Goal: Information Seeking & Learning: Compare options

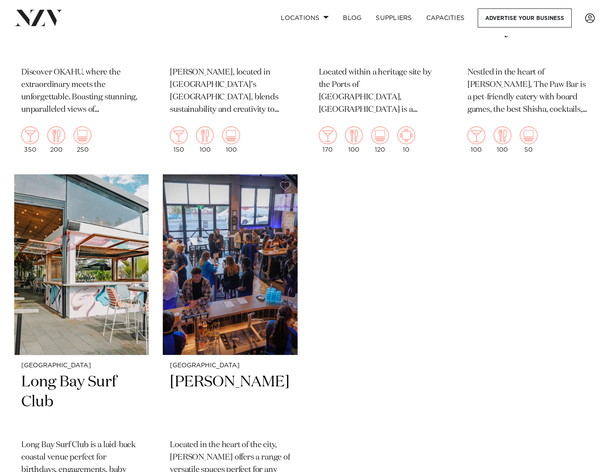
scroll to position [6946, 0]
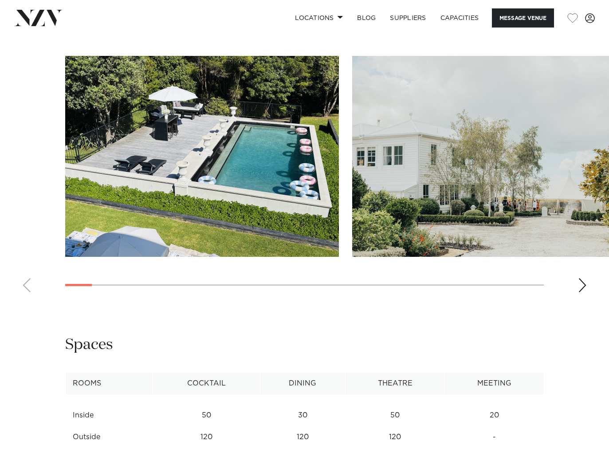
scroll to position [754, 0]
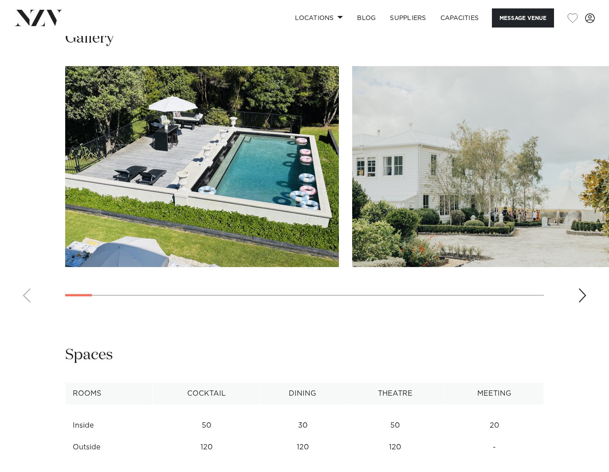
click at [582, 296] on div "Next slide" at bounding box center [582, 295] width 9 height 14
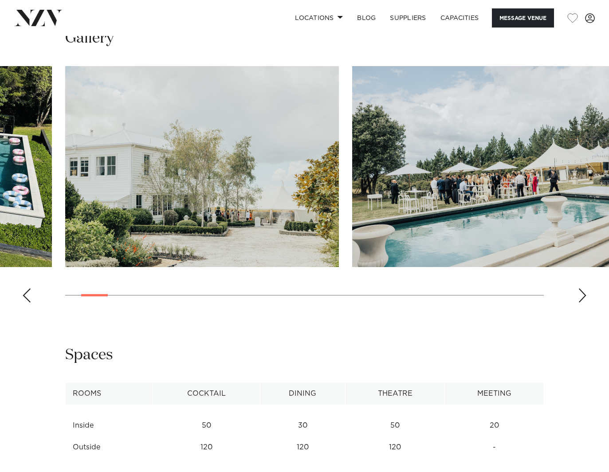
click at [582, 296] on div "Next slide" at bounding box center [582, 295] width 9 height 14
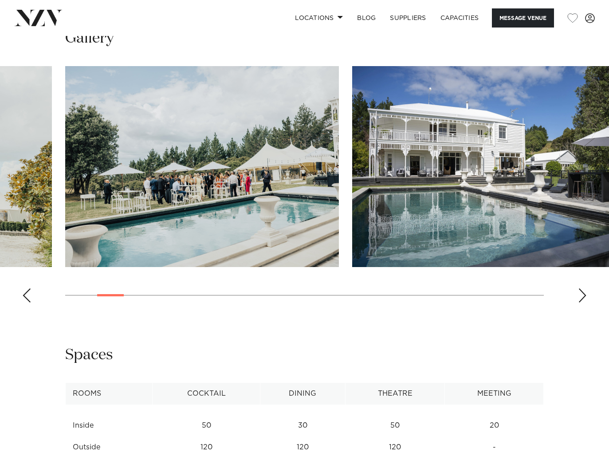
click at [582, 296] on div "Next slide" at bounding box center [582, 295] width 9 height 14
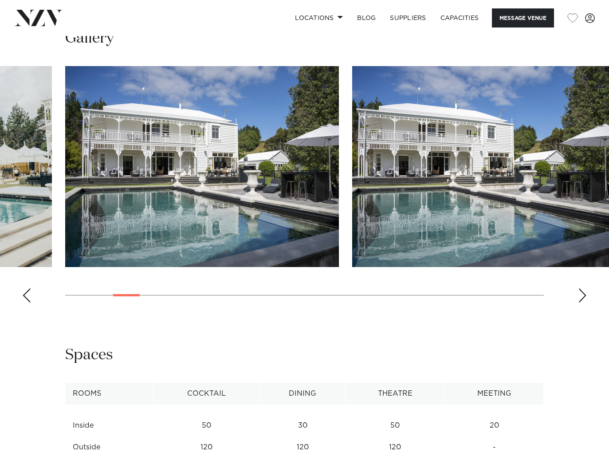
click at [582, 296] on div "Next slide" at bounding box center [582, 295] width 9 height 14
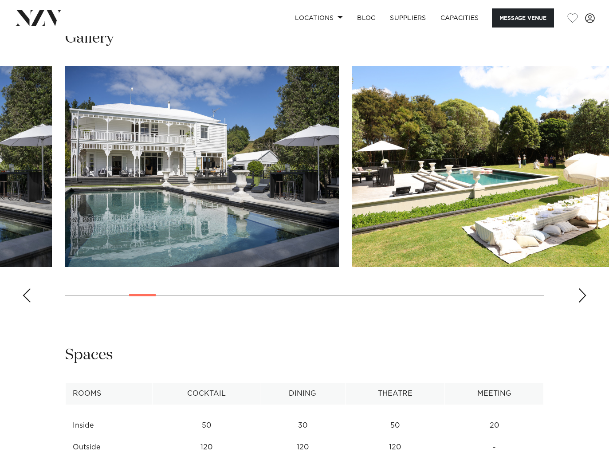
click at [582, 296] on div "Next slide" at bounding box center [582, 295] width 9 height 14
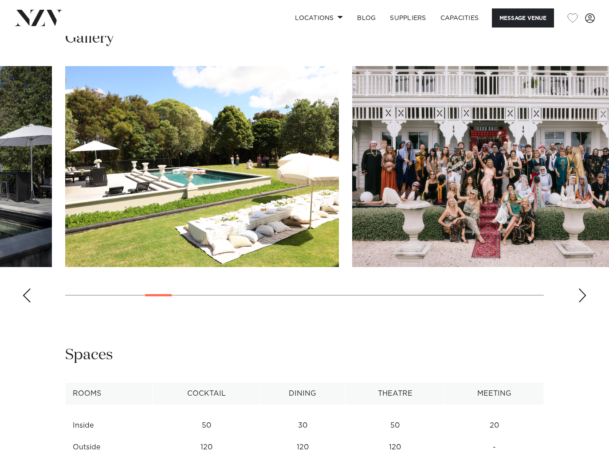
click at [582, 296] on div "Next slide" at bounding box center [582, 295] width 9 height 14
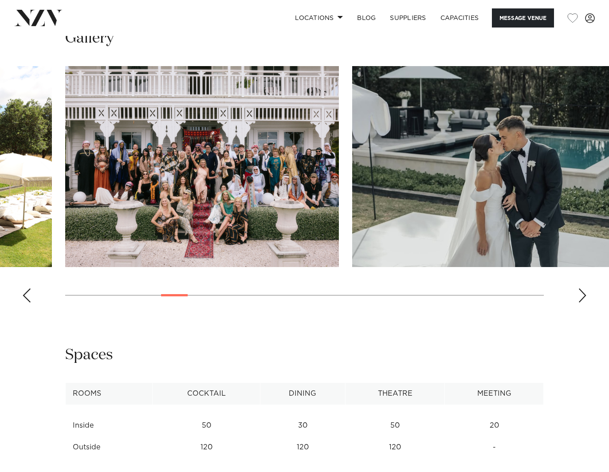
click at [582, 297] on div "Next slide" at bounding box center [582, 295] width 9 height 14
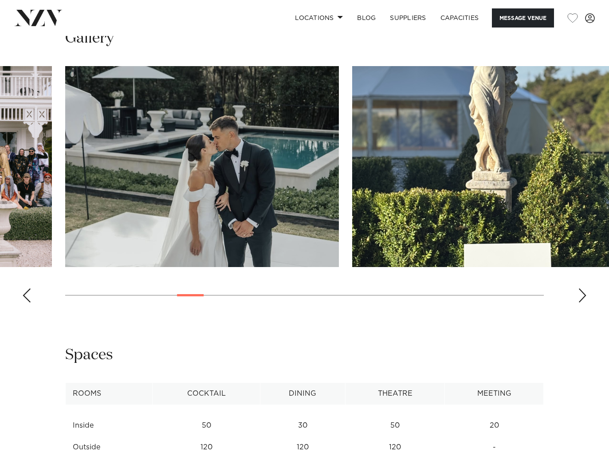
click at [582, 297] on div "Next slide" at bounding box center [582, 295] width 9 height 14
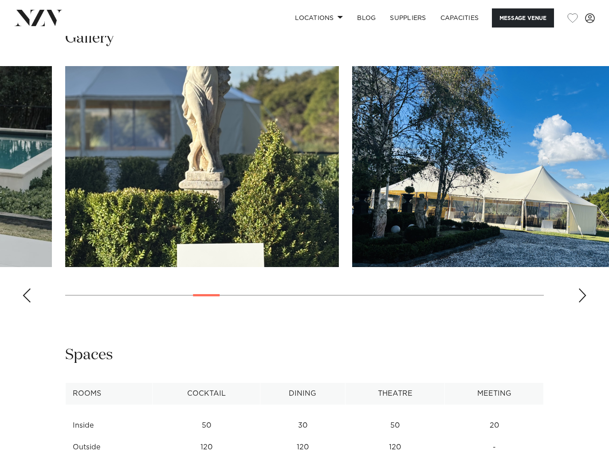
click at [582, 297] on div "Next slide" at bounding box center [582, 295] width 9 height 14
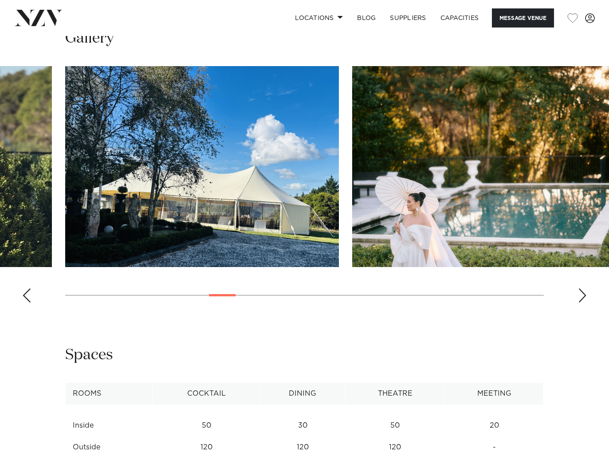
click at [582, 297] on div "Next slide" at bounding box center [582, 295] width 9 height 14
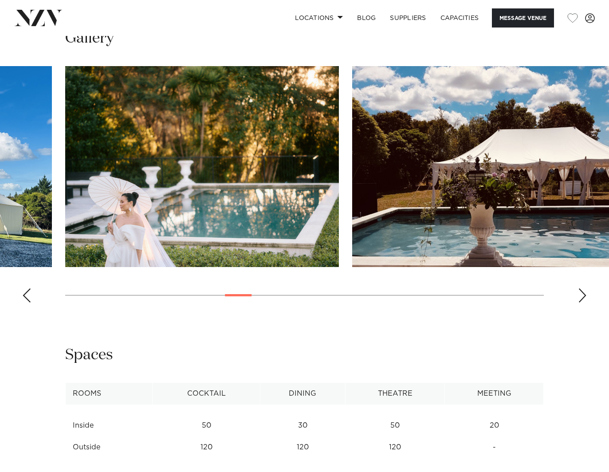
click at [582, 297] on div "Next slide" at bounding box center [582, 295] width 9 height 14
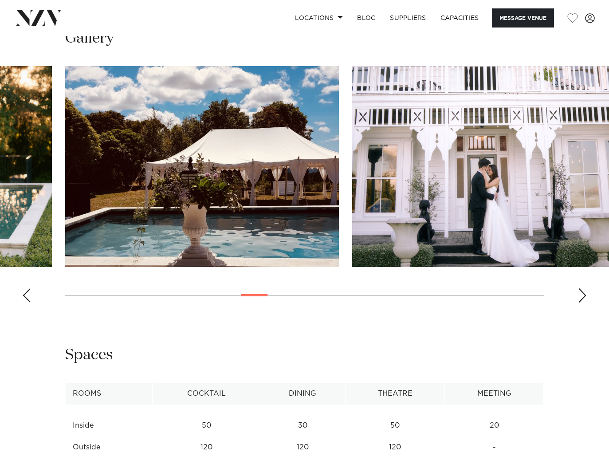
click at [582, 297] on div "Next slide" at bounding box center [582, 295] width 9 height 14
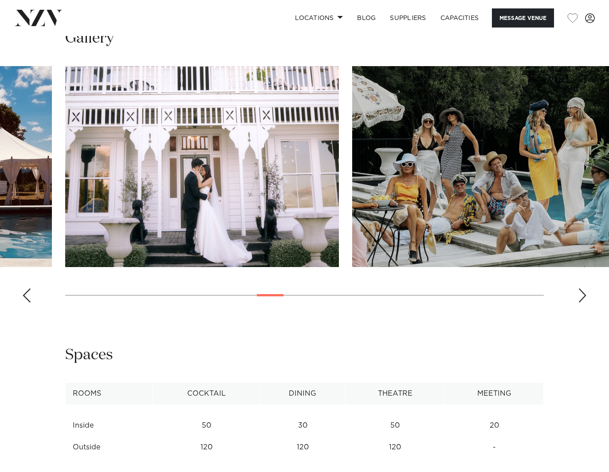
click at [582, 297] on div "Next slide" at bounding box center [582, 295] width 9 height 14
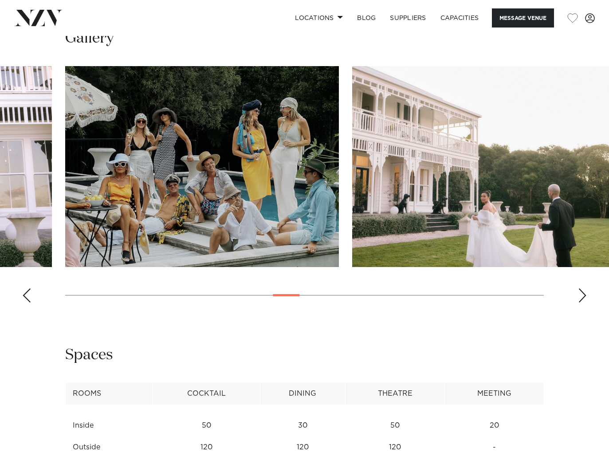
click at [582, 297] on div "Next slide" at bounding box center [582, 295] width 9 height 14
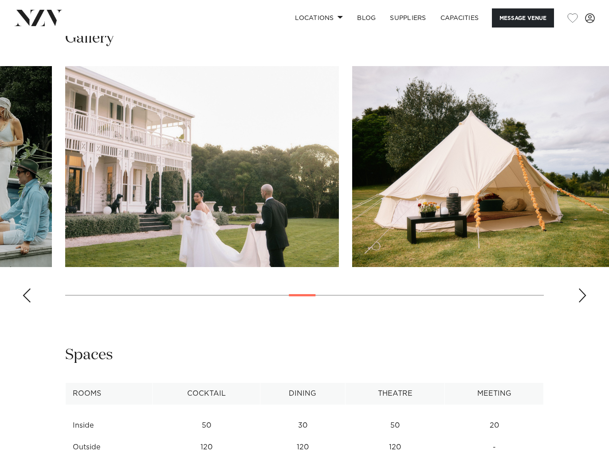
click at [582, 297] on div "Next slide" at bounding box center [582, 295] width 9 height 14
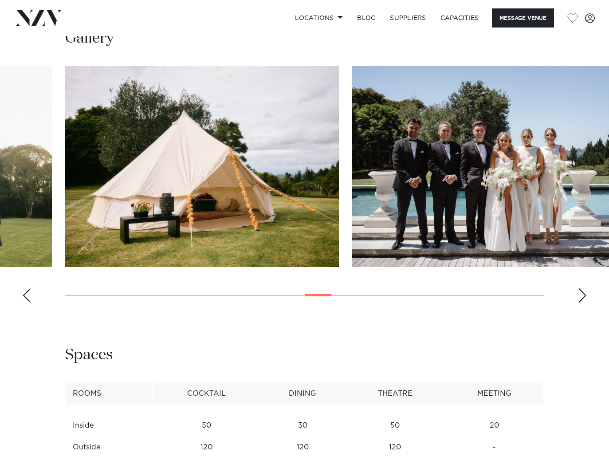
click at [582, 297] on div "Next slide" at bounding box center [582, 295] width 9 height 14
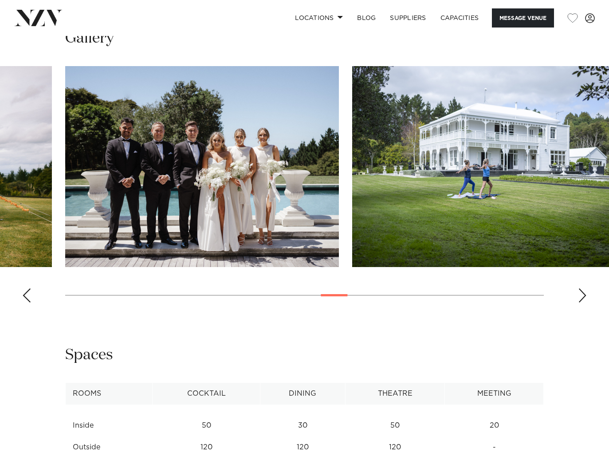
click at [582, 297] on div "Next slide" at bounding box center [582, 295] width 9 height 14
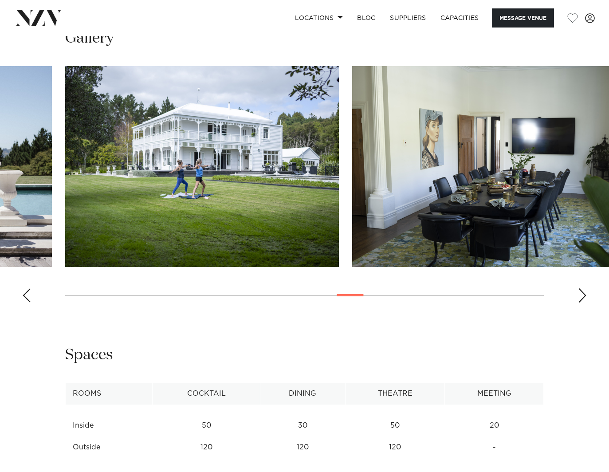
click at [582, 297] on div "Next slide" at bounding box center [582, 295] width 9 height 14
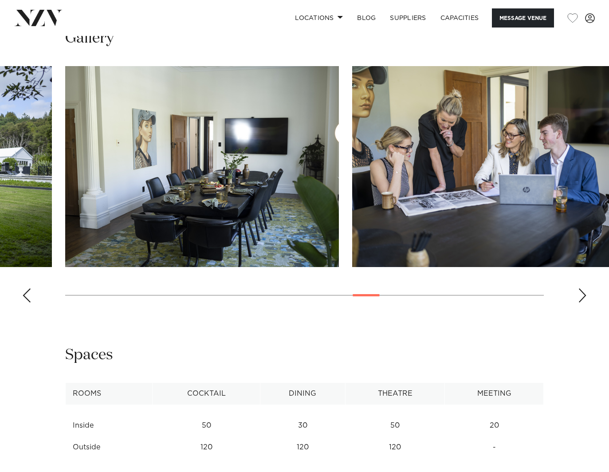
click at [582, 297] on div "Next slide" at bounding box center [582, 295] width 9 height 14
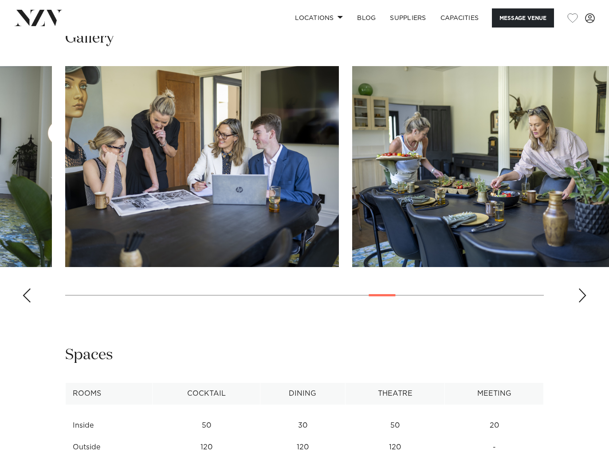
click at [582, 297] on div "Next slide" at bounding box center [582, 295] width 9 height 14
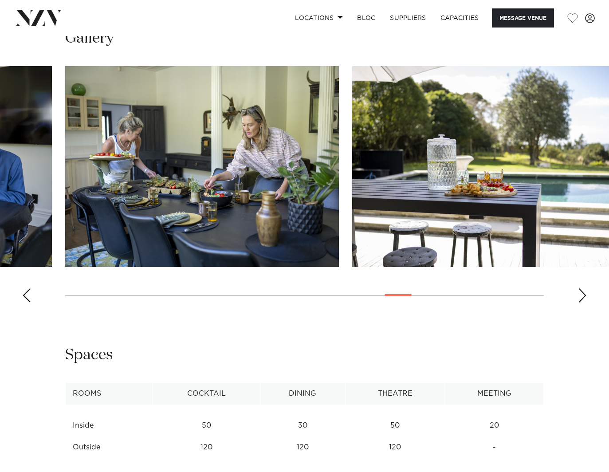
click at [582, 297] on div "Next slide" at bounding box center [582, 295] width 9 height 14
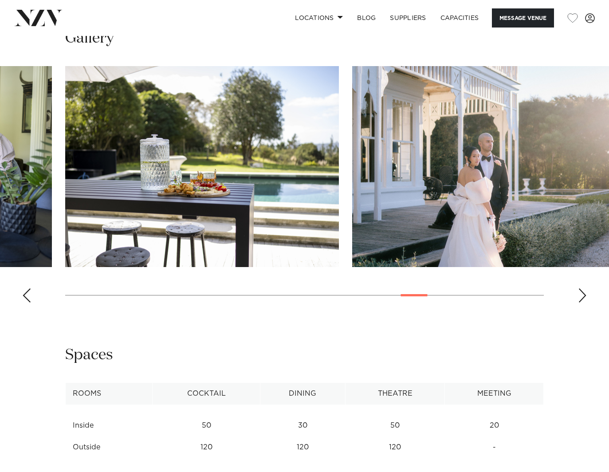
click at [582, 297] on div "Next slide" at bounding box center [582, 295] width 9 height 14
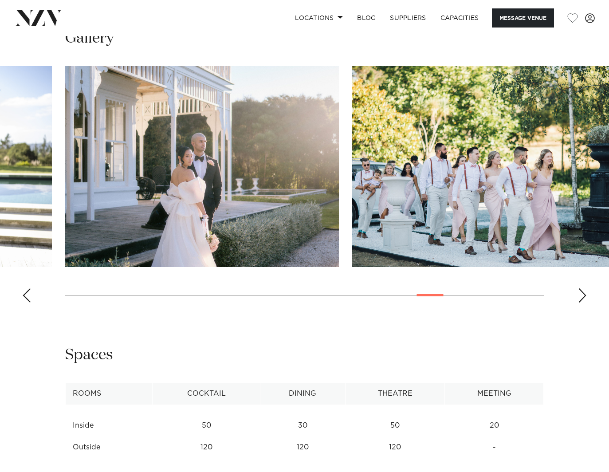
click at [582, 297] on div "Next slide" at bounding box center [582, 295] width 9 height 14
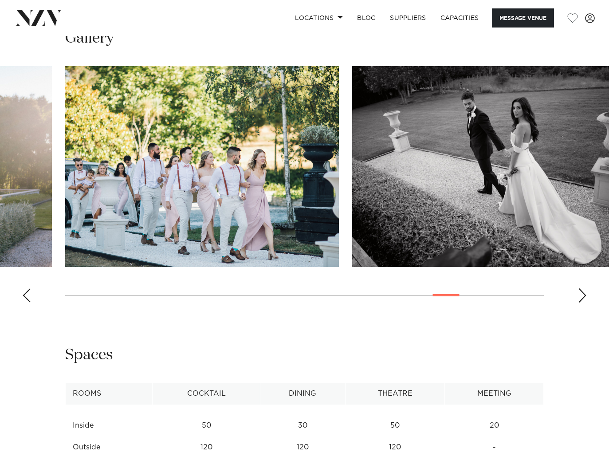
click at [582, 297] on div "Next slide" at bounding box center [582, 295] width 9 height 14
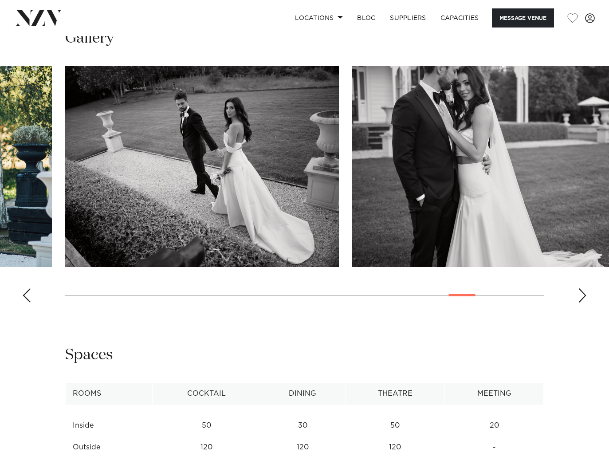
click at [582, 297] on div "Next slide" at bounding box center [582, 295] width 9 height 14
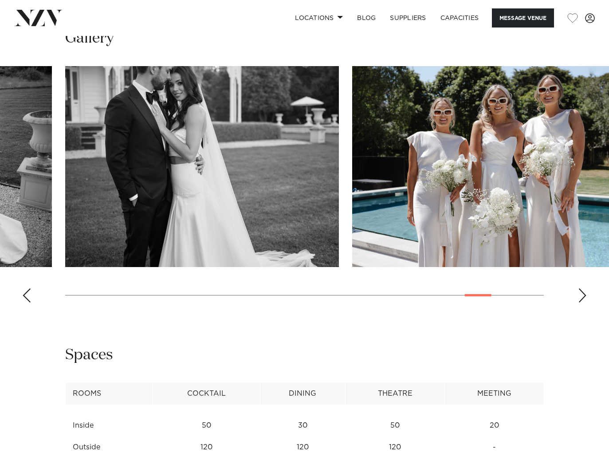
click at [582, 297] on div "Next slide" at bounding box center [582, 295] width 9 height 14
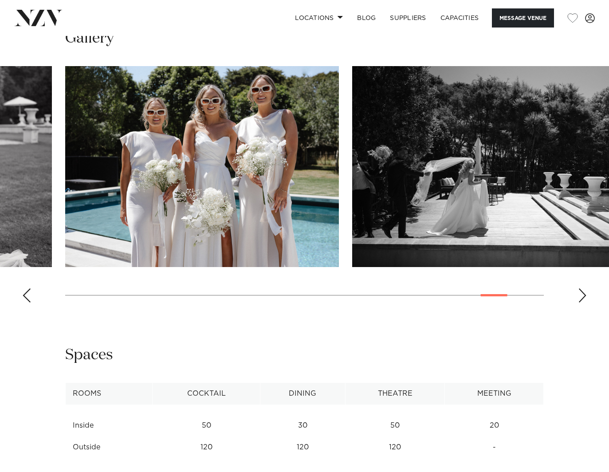
click at [582, 297] on div "Next slide" at bounding box center [582, 295] width 9 height 14
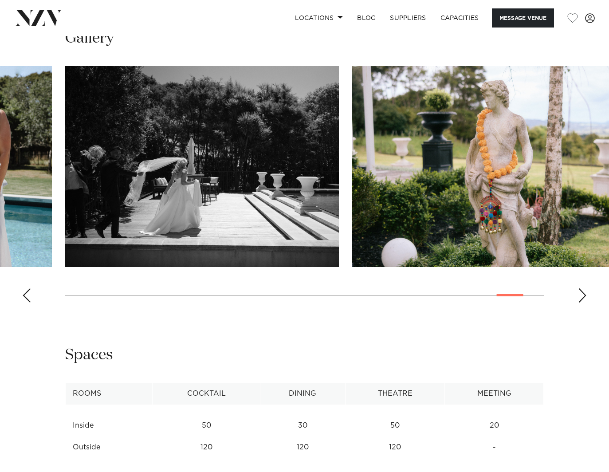
click at [582, 297] on div "Next slide" at bounding box center [582, 295] width 9 height 14
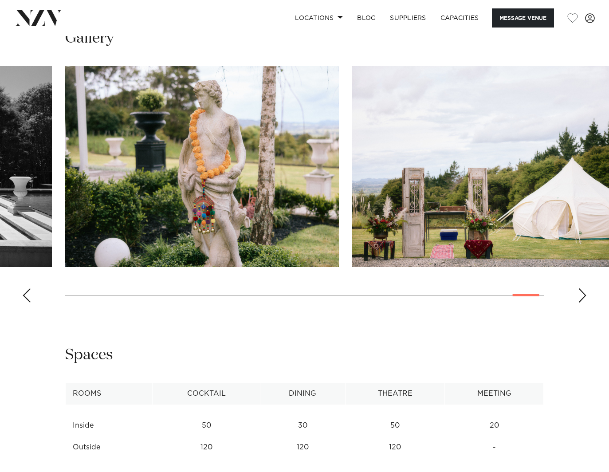
click at [582, 297] on div "Next slide" at bounding box center [582, 295] width 9 height 14
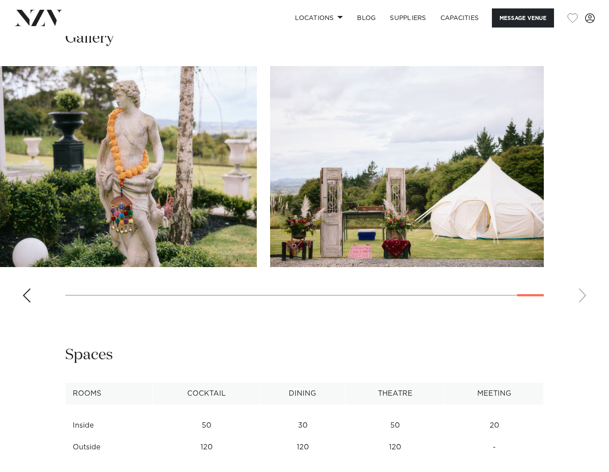
click at [582, 297] on swiper-container at bounding box center [304, 188] width 609 height 244
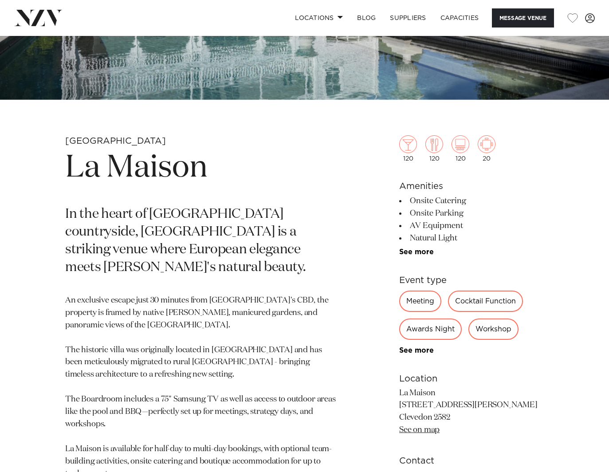
scroll to position [0, 0]
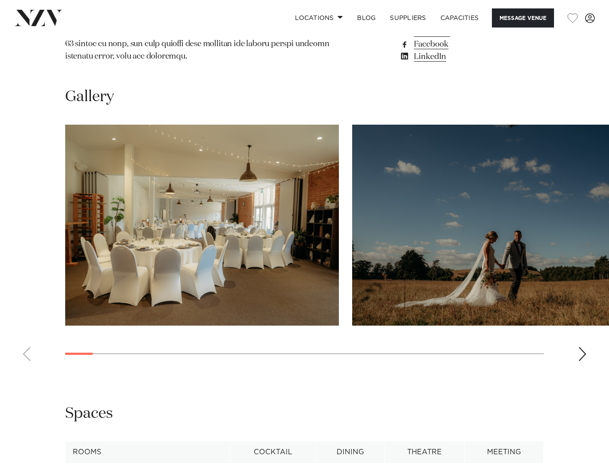
scroll to position [932, 0]
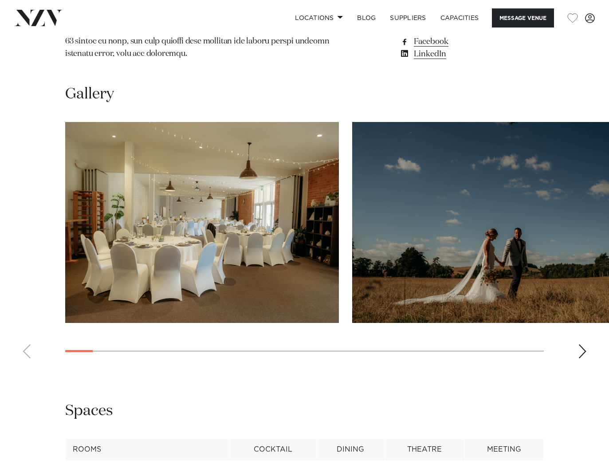
click at [583, 344] on div "Next slide" at bounding box center [582, 351] width 9 height 14
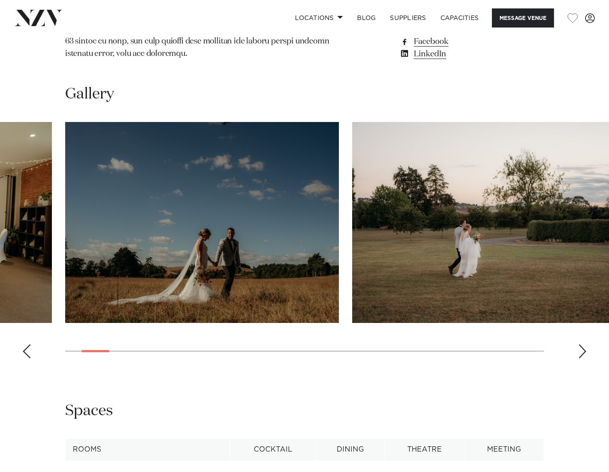
click at [583, 344] on div "Next slide" at bounding box center [582, 351] width 9 height 14
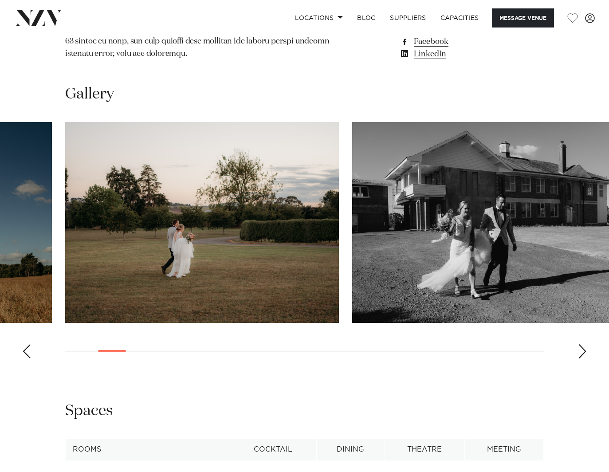
click at [583, 344] on div "Next slide" at bounding box center [582, 351] width 9 height 14
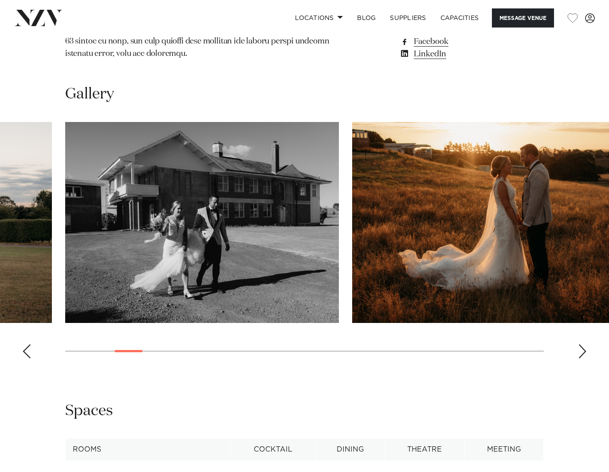
click at [583, 344] on div "Next slide" at bounding box center [582, 351] width 9 height 14
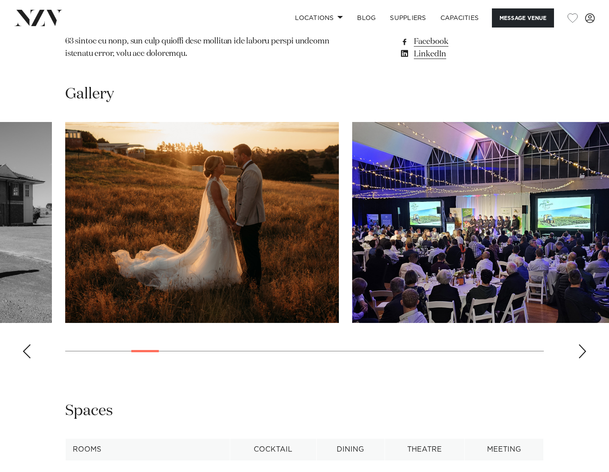
click at [583, 344] on div "Next slide" at bounding box center [582, 351] width 9 height 14
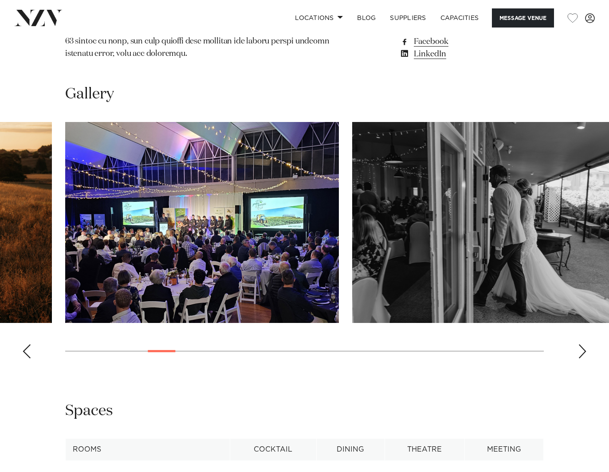
click at [583, 344] on div "Next slide" at bounding box center [582, 351] width 9 height 14
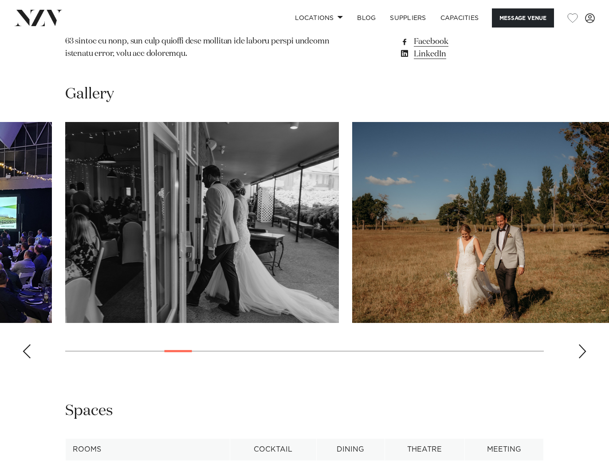
click at [583, 344] on div "Next slide" at bounding box center [582, 351] width 9 height 14
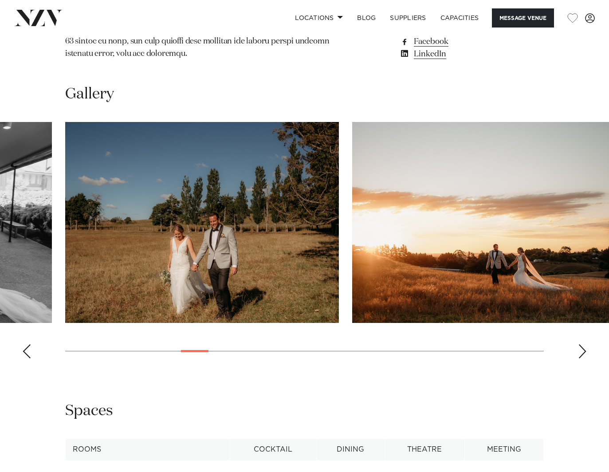
click at [583, 344] on div "Next slide" at bounding box center [582, 351] width 9 height 14
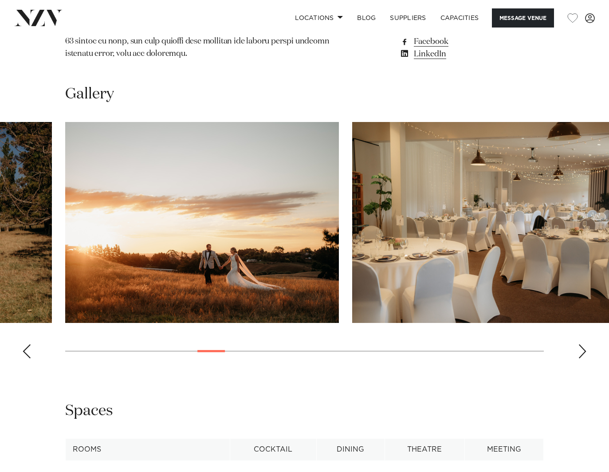
click at [583, 344] on div "Next slide" at bounding box center [582, 351] width 9 height 14
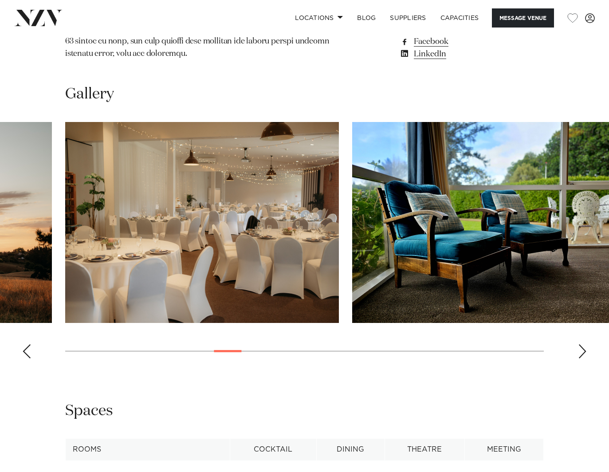
click at [583, 344] on div "Next slide" at bounding box center [582, 351] width 9 height 14
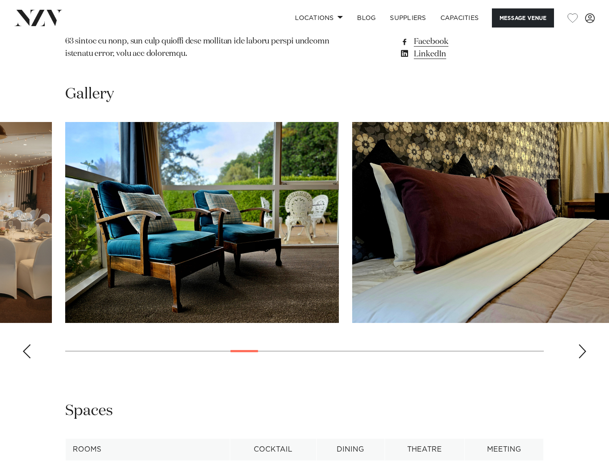
click at [583, 344] on div "Next slide" at bounding box center [582, 351] width 9 height 14
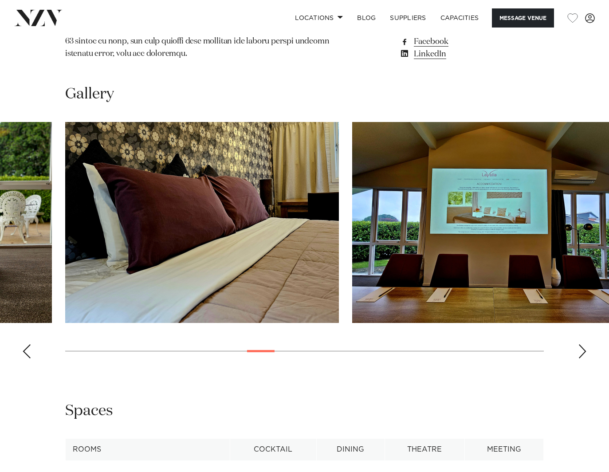
click at [583, 344] on div "Next slide" at bounding box center [582, 351] width 9 height 14
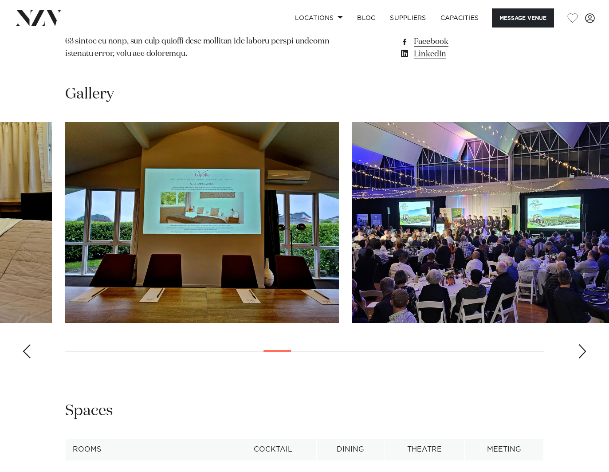
click at [583, 344] on div "Next slide" at bounding box center [582, 351] width 9 height 14
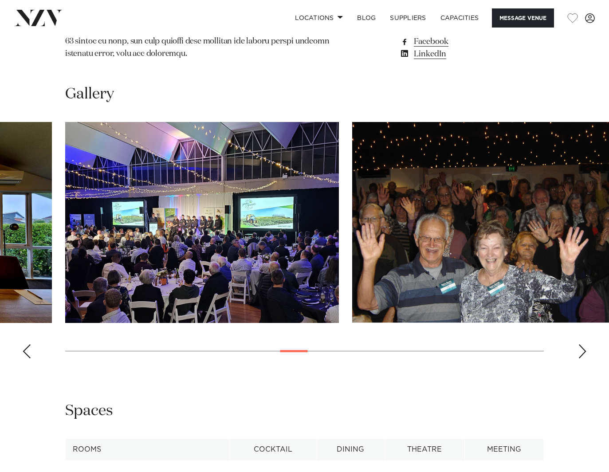
click at [583, 344] on div "Next slide" at bounding box center [582, 351] width 9 height 14
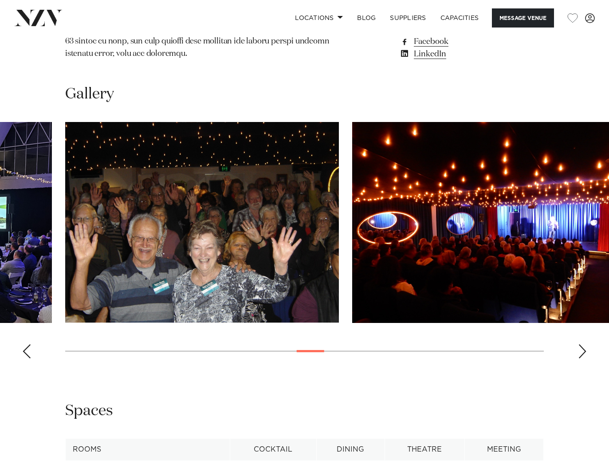
click at [583, 344] on div "Next slide" at bounding box center [582, 351] width 9 height 14
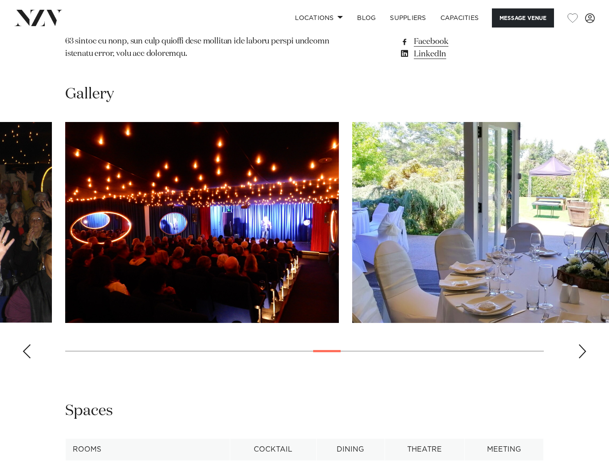
click at [583, 344] on div "Next slide" at bounding box center [582, 351] width 9 height 14
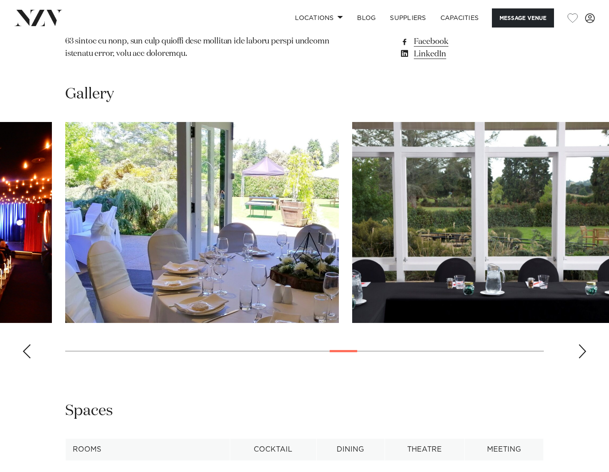
click at [583, 344] on div "Next slide" at bounding box center [582, 351] width 9 height 14
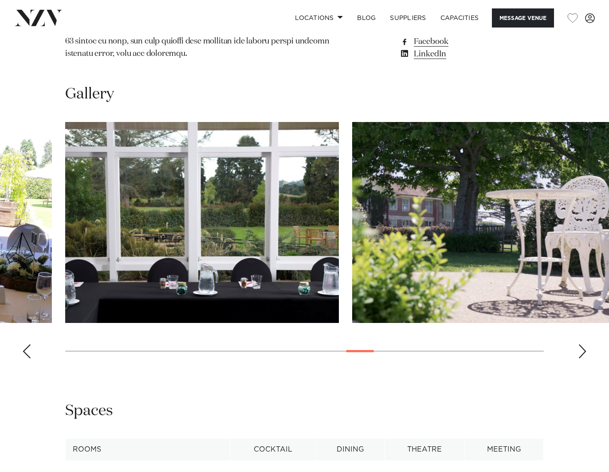
click at [583, 344] on div "Next slide" at bounding box center [582, 351] width 9 height 14
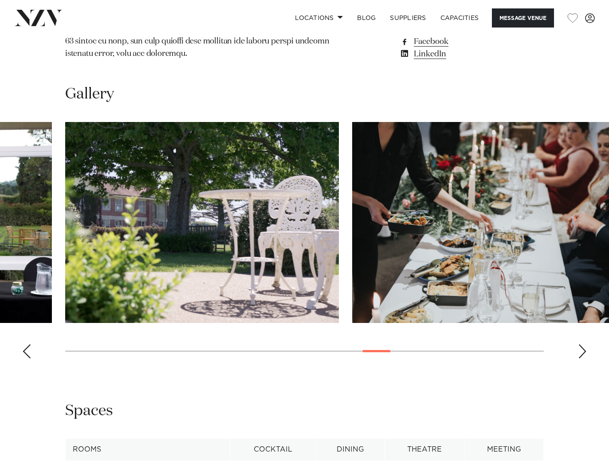
click at [583, 344] on div "Next slide" at bounding box center [582, 351] width 9 height 14
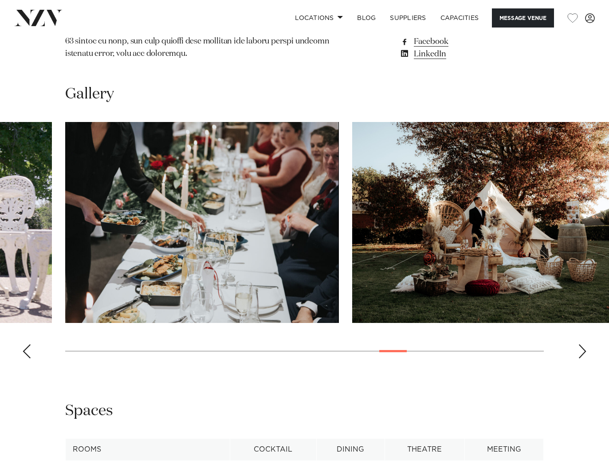
click at [583, 344] on div "Next slide" at bounding box center [582, 351] width 9 height 14
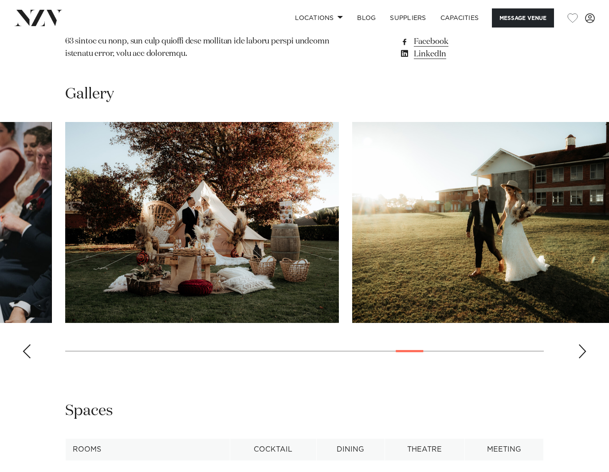
click at [583, 344] on div "Next slide" at bounding box center [582, 351] width 9 height 14
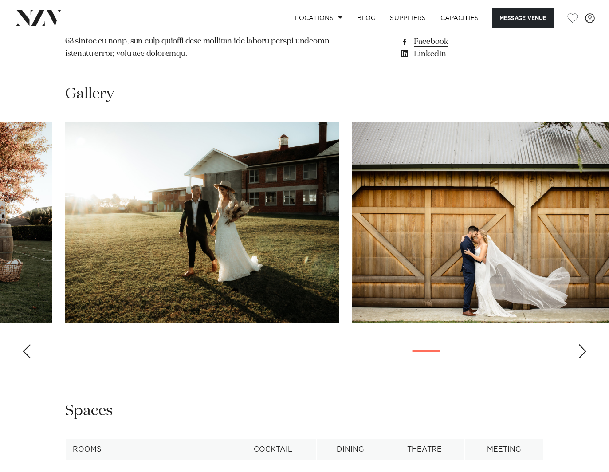
click at [583, 344] on div "Next slide" at bounding box center [582, 351] width 9 height 14
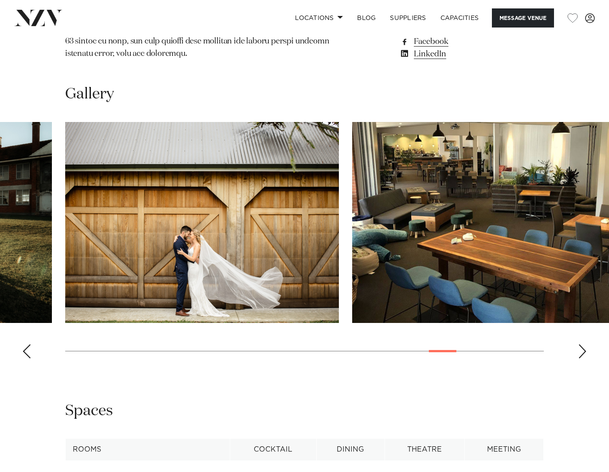
click at [583, 344] on div "Next slide" at bounding box center [582, 351] width 9 height 14
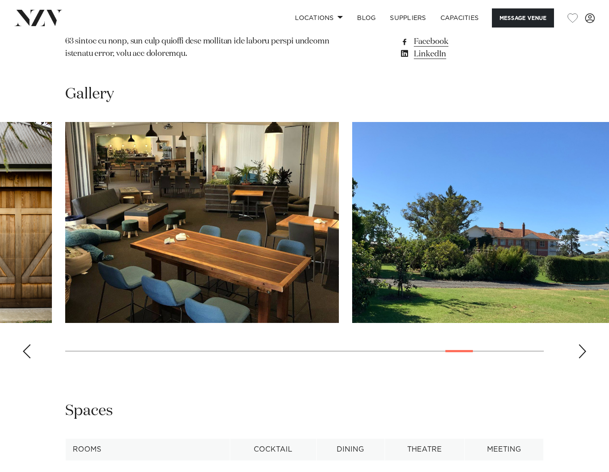
click at [583, 344] on div "Next slide" at bounding box center [582, 351] width 9 height 14
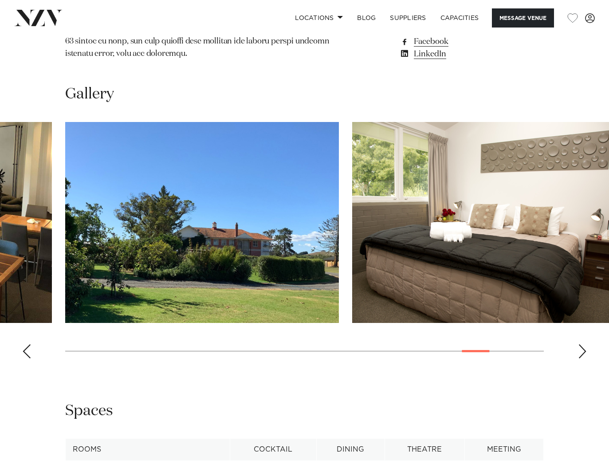
click at [28, 344] on div "Previous slide" at bounding box center [26, 351] width 9 height 14
